Goal: Transaction & Acquisition: Purchase product/service

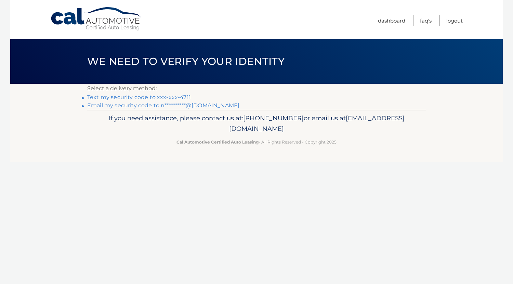
click at [157, 98] on link "Text my security code to xxx-xxx-4711" at bounding box center [139, 97] width 104 height 6
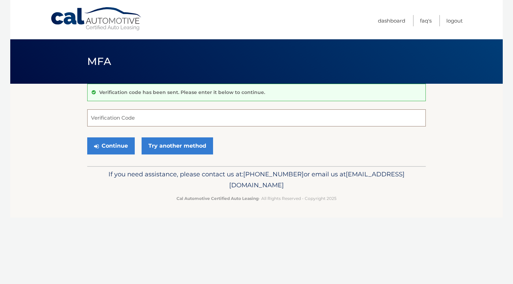
click at [149, 115] on input "Verification Code" at bounding box center [256, 117] width 339 height 17
type input "727618"
click at [124, 144] on button "Continue" at bounding box center [111, 146] width 48 height 17
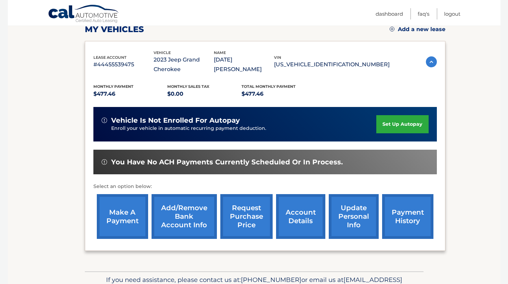
scroll to position [101, 0]
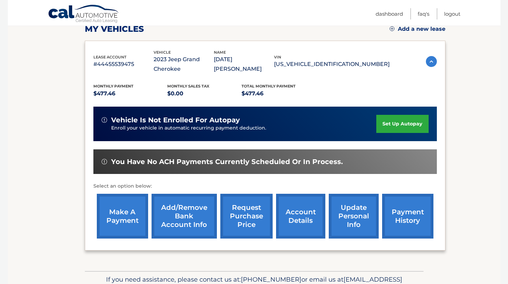
click at [124, 208] on link "make a payment" at bounding box center [122, 216] width 51 height 45
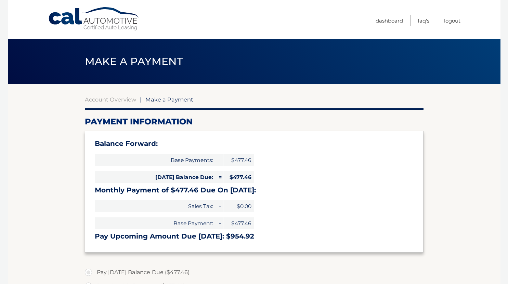
select select "MTlmN2FmYzQtMTI2Yy00MGIxLWFhMDUtODFmMTAyYmFkNzQ0"
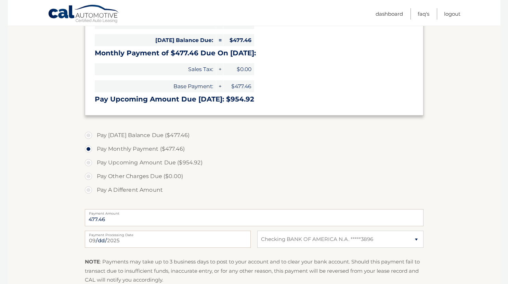
scroll to position [138, 0]
click at [105, 240] on input "[DATE]" at bounding box center [168, 239] width 166 height 17
click at [134, 236] on input "Payment Date" at bounding box center [168, 239] width 166 height 17
click at [103, 239] on input "Payment Date" at bounding box center [168, 239] width 166 height 17
click at [123, 237] on input "Payment Date" at bounding box center [168, 239] width 166 height 17
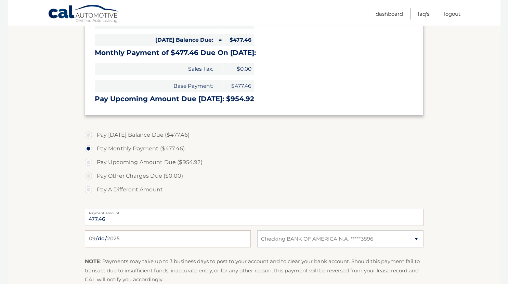
click at [56, 204] on section "Account Overview | Make a Payment Payment Information Balance Forward: Base Pay…" at bounding box center [254, 137] width 493 height 382
click at [91, 189] on label "Pay A Different Amount" at bounding box center [254, 190] width 339 height 14
click at [91, 189] on input "Pay A Different Amount" at bounding box center [91, 188] width 7 height 11
radio input "true"
click at [89, 149] on label "Pay Monthly Payment ($477.46)" at bounding box center [254, 149] width 339 height 14
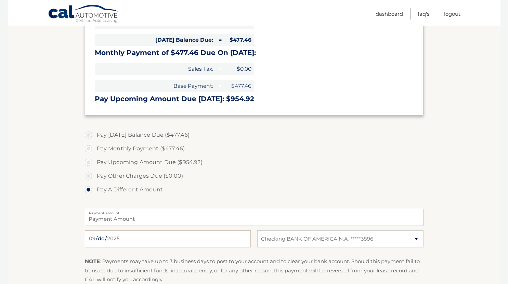
click at [89, 149] on input "Pay Monthly Payment ($477.46)" at bounding box center [91, 147] width 7 height 11
radio input "true"
type input "477.46"
click at [116, 239] on input "Payment Date" at bounding box center [168, 239] width 166 height 17
type input "[DATE]"
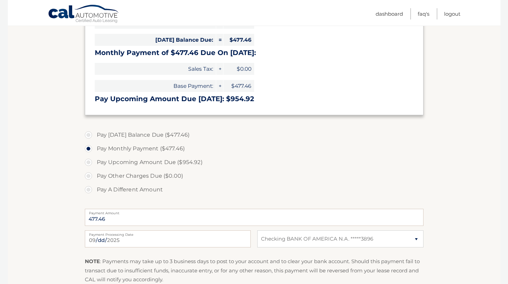
click at [266, 160] on label "Pay Upcoming Amount Due ($954.92)" at bounding box center [254, 163] width 339 height 14
click at [94, 160] on input "Pay Upcoming Amount Due ($954.92)" at bounding box center [91, 161] width 7 height 11
radio input "true"
type input "954.92"
click at [89, 149] on label "Pay Monthly Payment ($477.46)" at bounding box center [254, 149] width 339 height 14
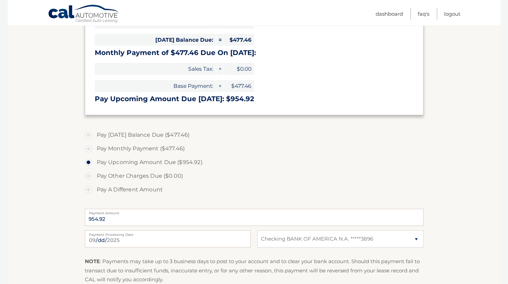
click at [89, 149] on input "Pay Monthly Payment ($477.46)" at bounding box center [91, 147] width 7 height 11
radio input "true"
type input "477.46"
click at [113, 239] on input "[DATE]" at bounding box center [168, 239] width 166 height 17
click at [267, 151] on label "Pay Monthly Payment ($477.46)" at bounding box center [254, 149] width 339 height 14
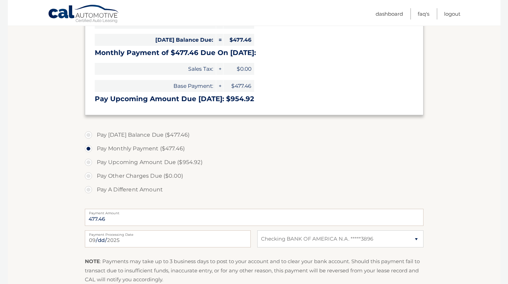
click at [94, 151] on input "Pay Monthly Payment ($477.46)" at bounding box center [91, 147] width 7 height 11
click at [450, 15] on link "Logout" at bounding box center [452, 13] width 16 height 11
